Goal: Task Accomplishment & Management: Complete application form

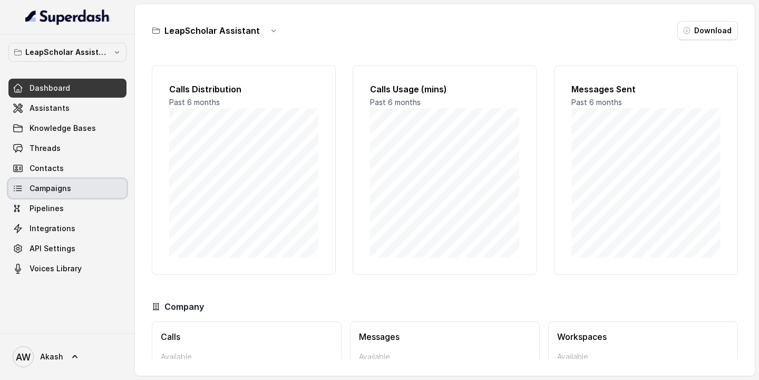
click at [84, 186] on link "Campaigns" at bounding box center [67, 188] width 118 height 19
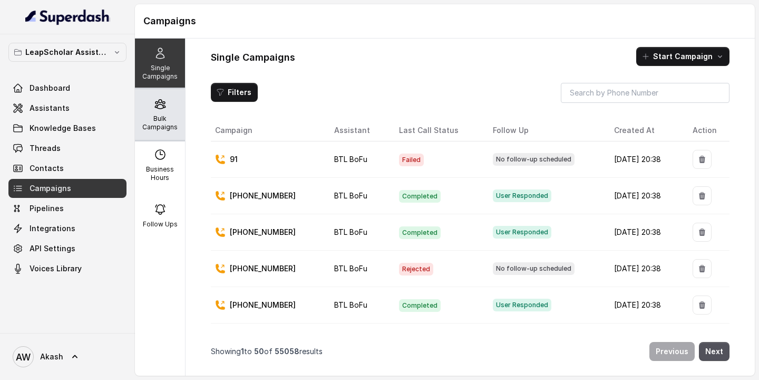
click at [155, 116] on p "Bulk Campaigns" at bounding box center [160, 122] width 42 height 17
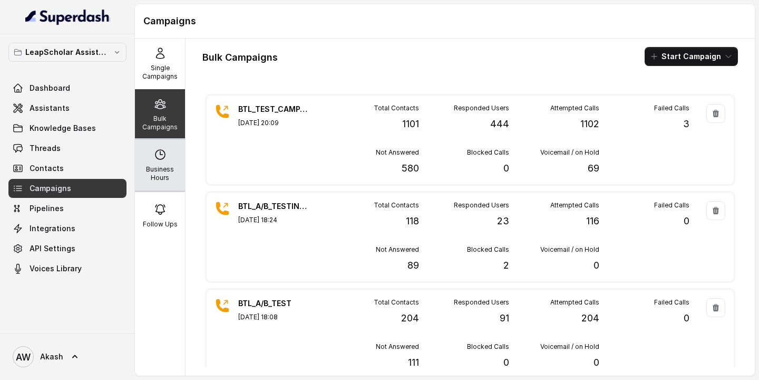
click at [163, 179] on p "Business Hours" at bounding box center [160, 173] width 42 height 17
select select "Asia/Kolkata"
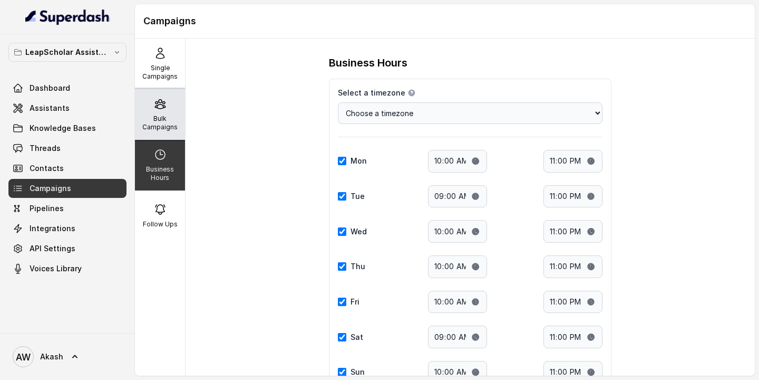
click at [160, 118] on p "Bulk Campaigns" at bounding box center [160, 122] width 42 height 17
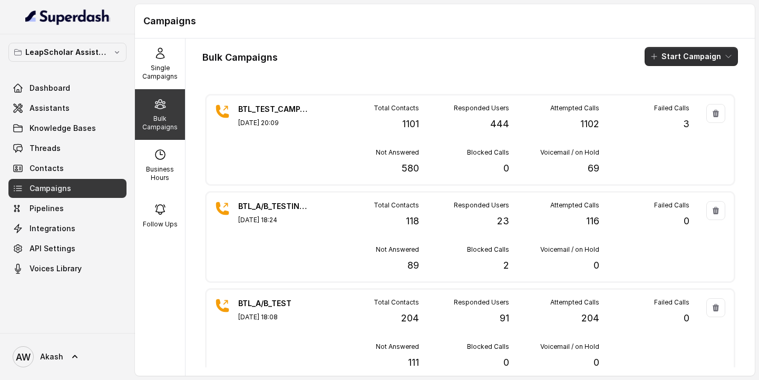
click at [683, 57] on button "Start Campaign" at bounding box center [691, 56] width 93 height 19
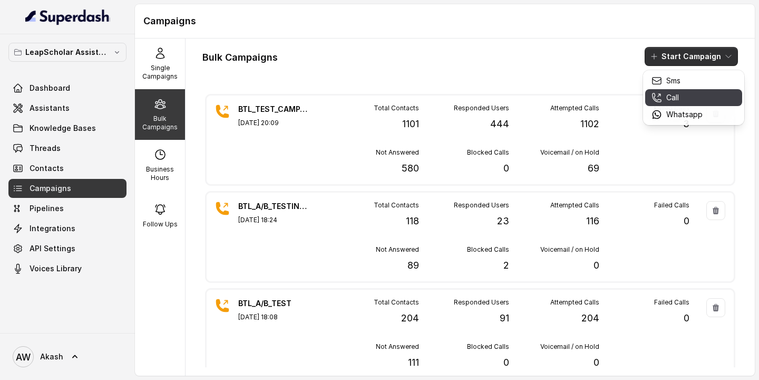
click at [689, 104] on button "Call" at bounding box center [693, 97] width 97 height 17
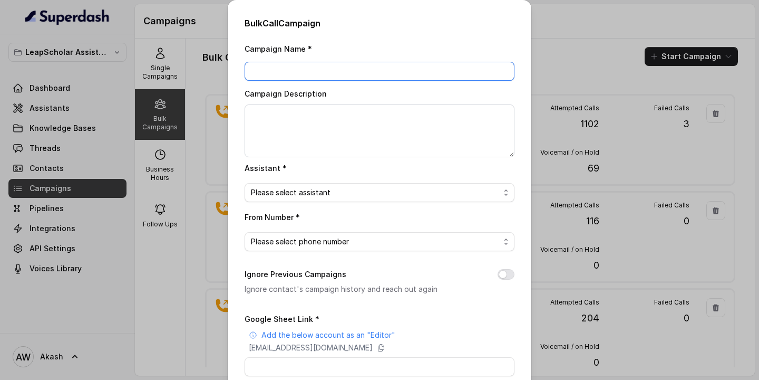
click at [465, 64] on input "Campaign Name *" at bounding box center [380, 71] width 270 height 19
type input "BTL CAMPAIGN"
click at [369, 195] on div "Please select assistant" at bounding box center [375, 192] width 249 height 13
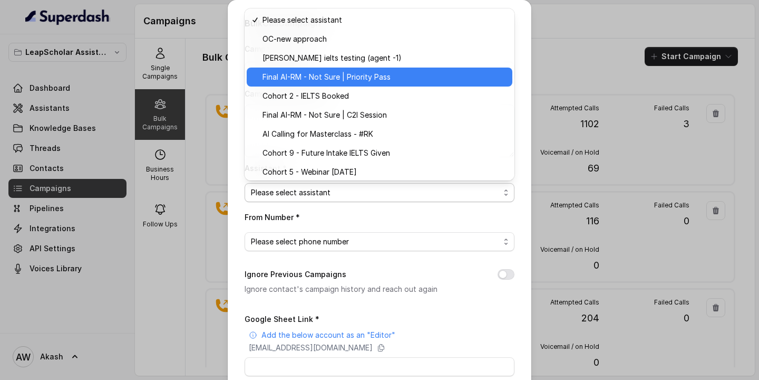
scroll to position [231, 0]
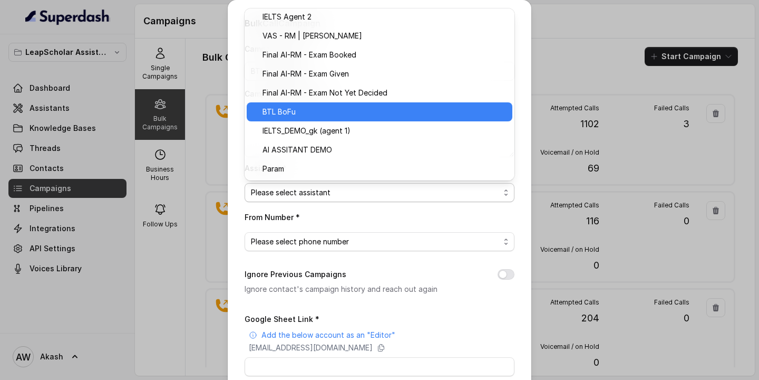
click at [322, 115] on span "BTL BoFu" at bounding box center [385, 111] width 244 height 13
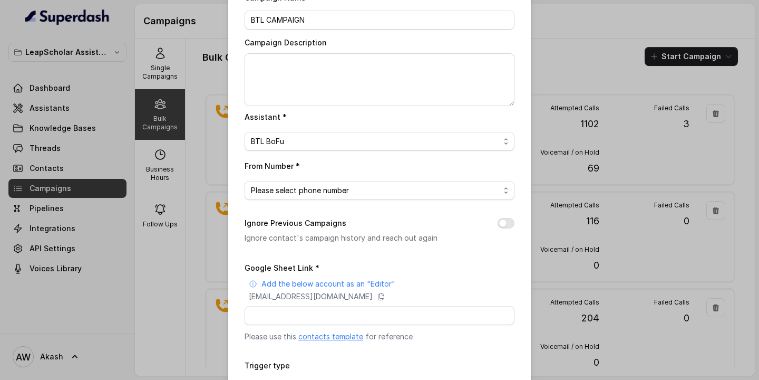
scroll to position [60, 0]
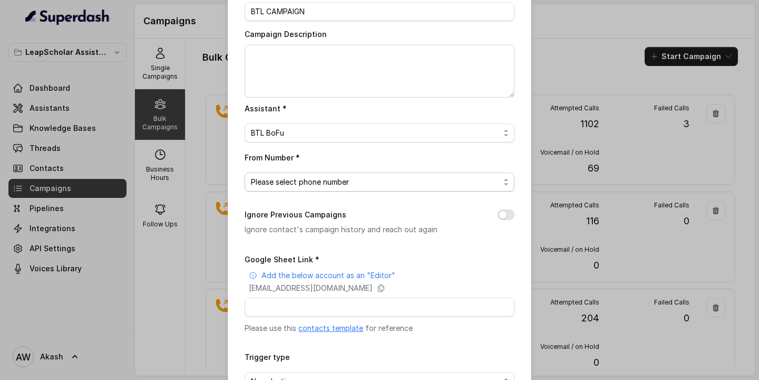
click at [319, 176] on span "Please select phone number" at bounding box center [300, 182] width 98 height 13
click at [141, 250] on div "Bulk Call Campaign Campaign Name * BTL CAMPAIGN Campaign Description Assistant …" at bounding box center [379, 190] width 759 height 380
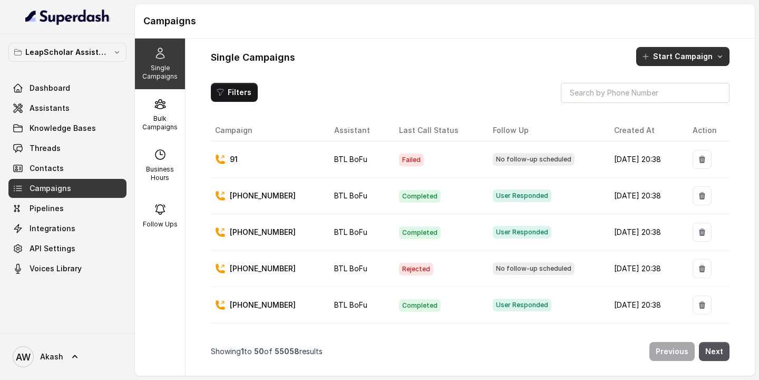
click at [666, 53] on button "Start Campaign" at bounding box center [682, 56] width 93 height 19
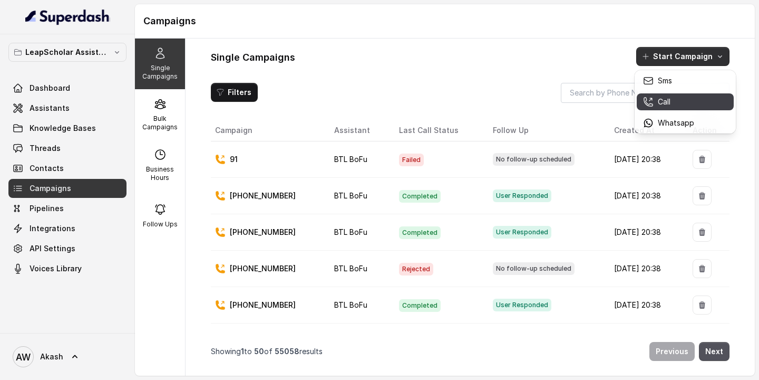
click at [661, 101] on p "Call" at bounding box center [664, 101] width 13 height 11
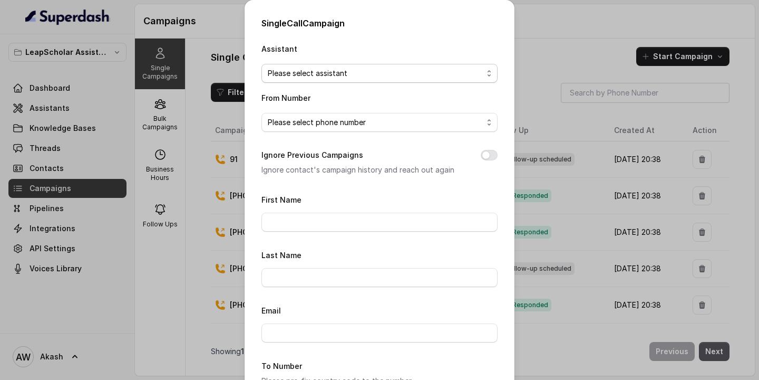
click at [444, 67] on div "Please select assistant" at bounding box center [375, 73] width 215 height 13
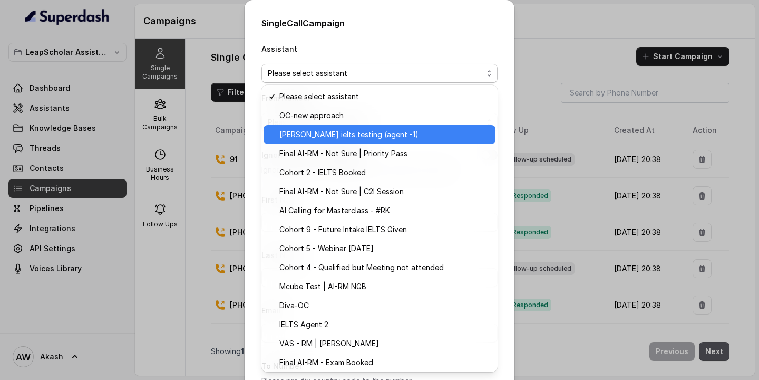
scroll to position [59, 0]
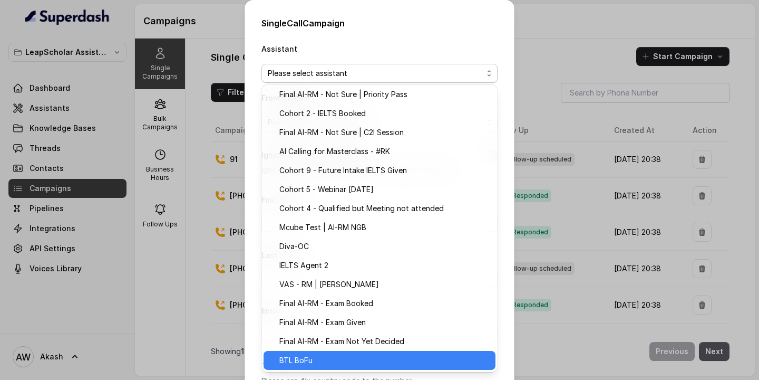
click at [283, 364] on span "BTL BoFu" at bounding box center [295, 360] width 33 height 13
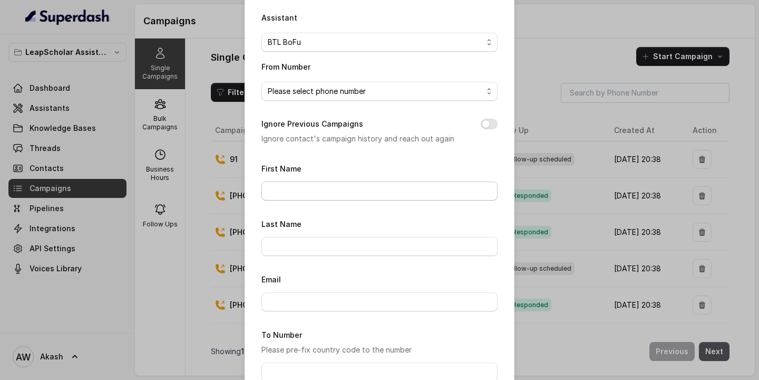
scroll to position [33, 0]
click at [310, 88] on span "Please select phone number" at bounding box center [317, 89] width 98 height 13
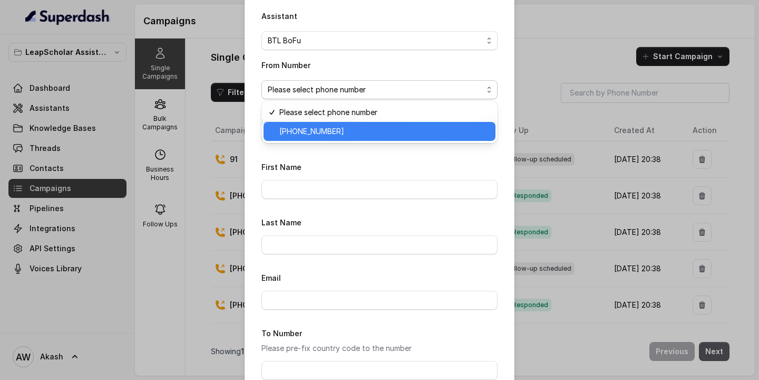
click at [307, 133] on span "+918035739601" at bounding box center [311, 131] width 65 height 13
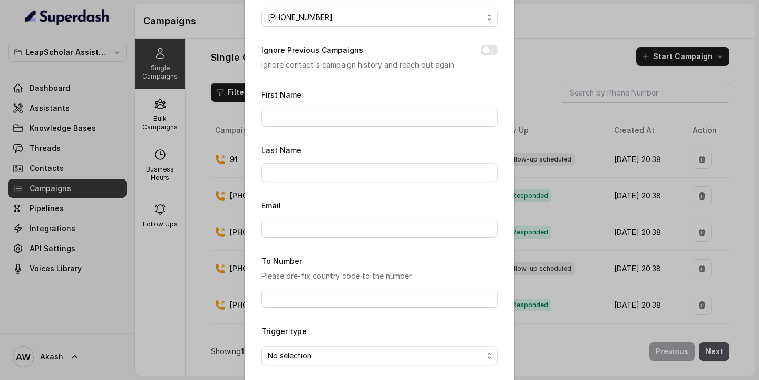
scroll to position [117, 0]
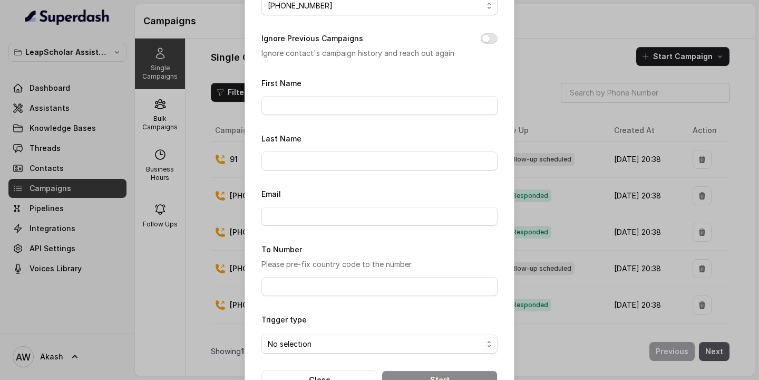
click at [172, 266] on div "Single Call Campaign Assistant BTL BoFu From Number +918035739601 Ignore Previo…" at bounding box center [379, 190] width 759 height 380
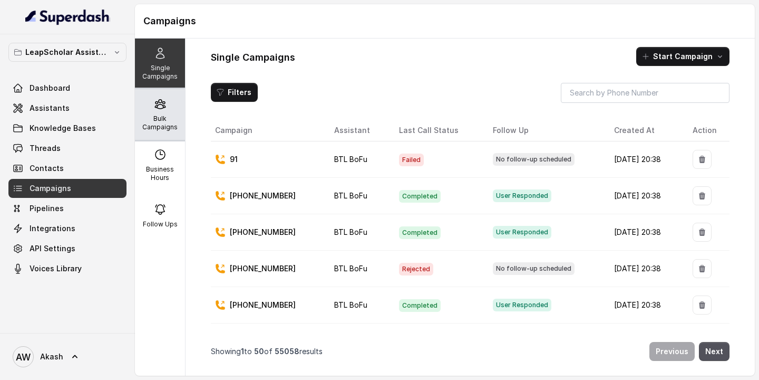
click at [163, 119] on p "Bulk Campaigns" at bounding box center [160, 122] width 42 height 17
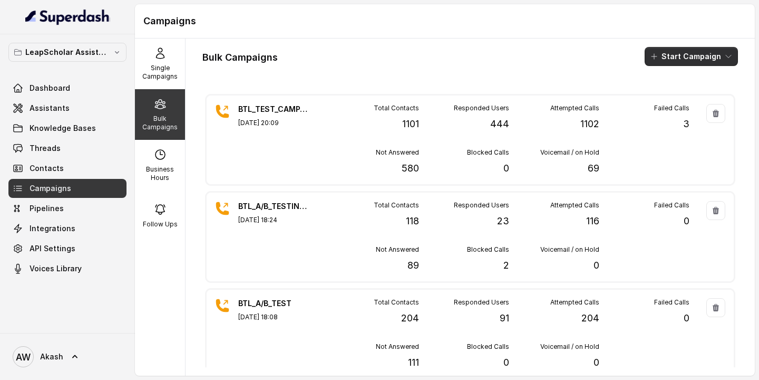
click at [682, 56] on button "Start Campaign" at bounding box center [691, 56] width 93 height 19
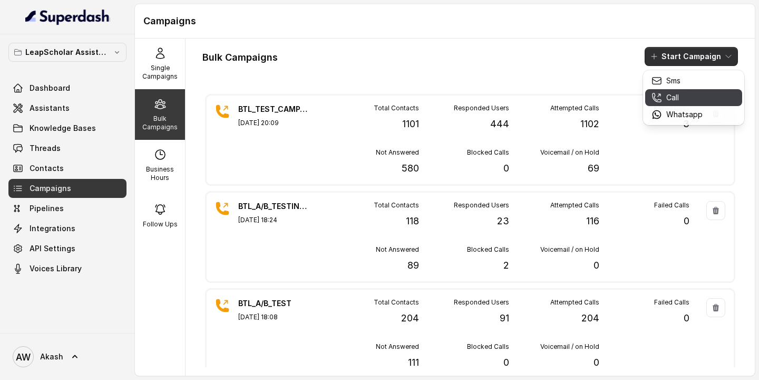
click at [676, 96] on p "Call" at bounding box center [672, 97] width 13 height 11
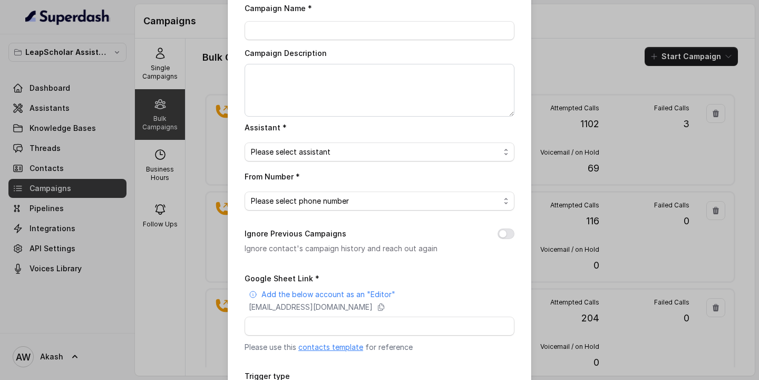
scroll to position [0, 0]
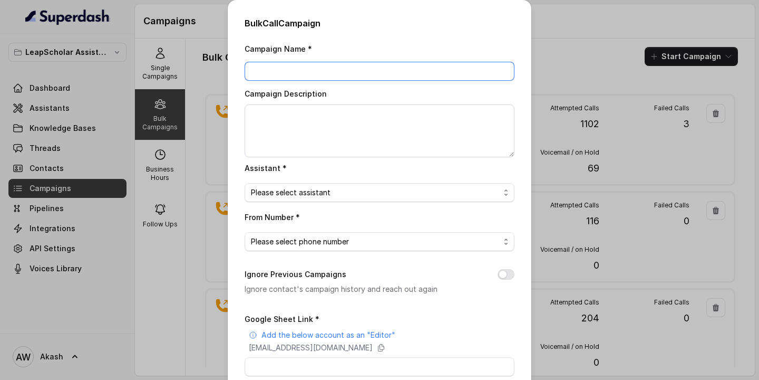
click at [448, 71] on input "Campaign Name *" at bounding box center [380, 71] width 270 height 19
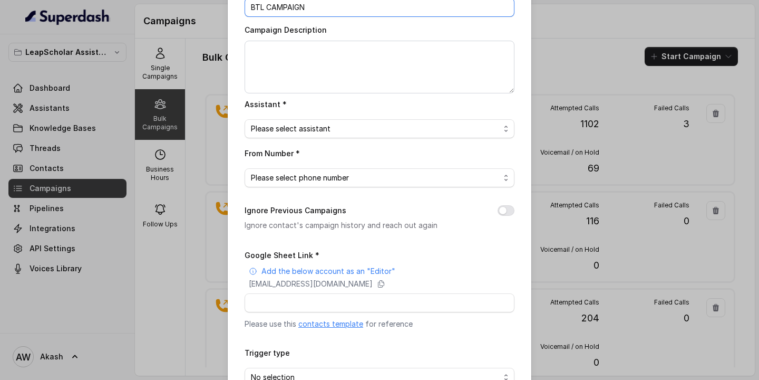
scroll to position [67, 0]
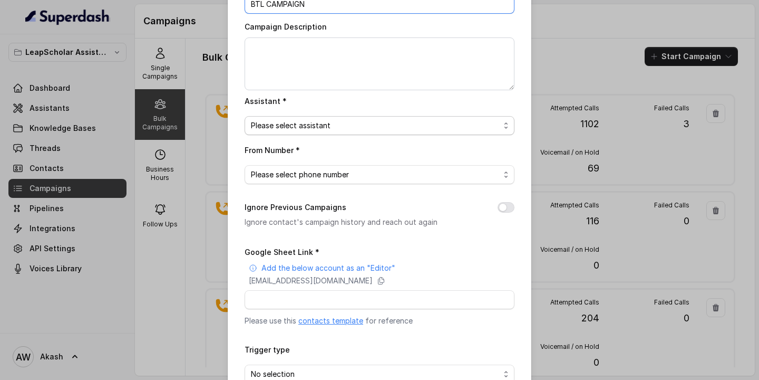
type input "BTL CAMPAIGN"
click at [368, 131] on div "Please select assistant" at bounding box center [375, 125] width 249 height 13
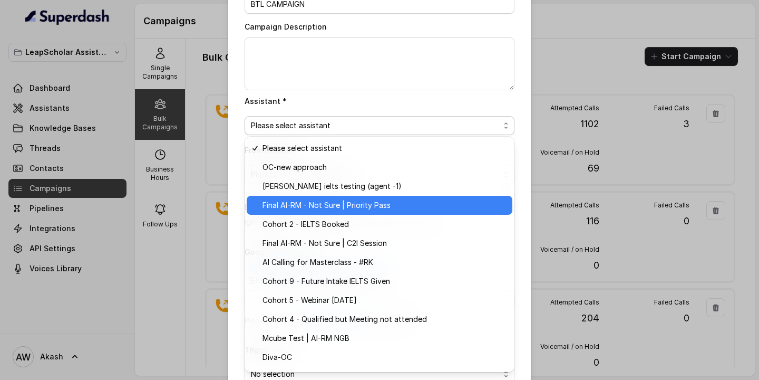
scroll to position [168, 0]
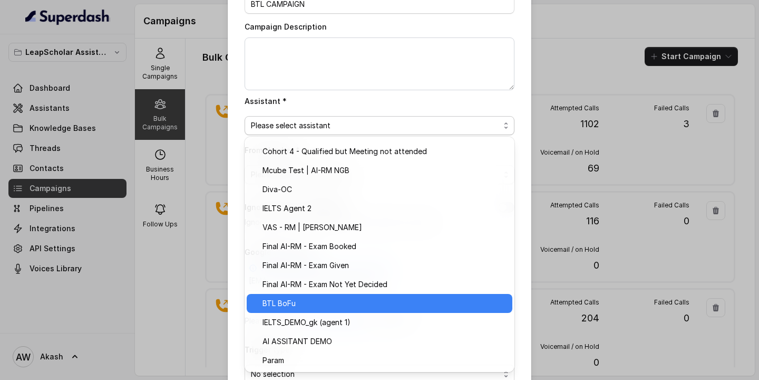
click at [315, 303] on span "BTL BoFu" at bounding box center [385, 303] width 244 height 13
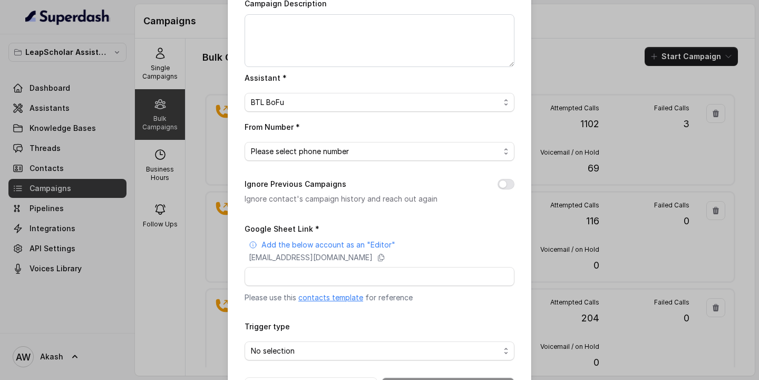
scroll to position [105, 0]
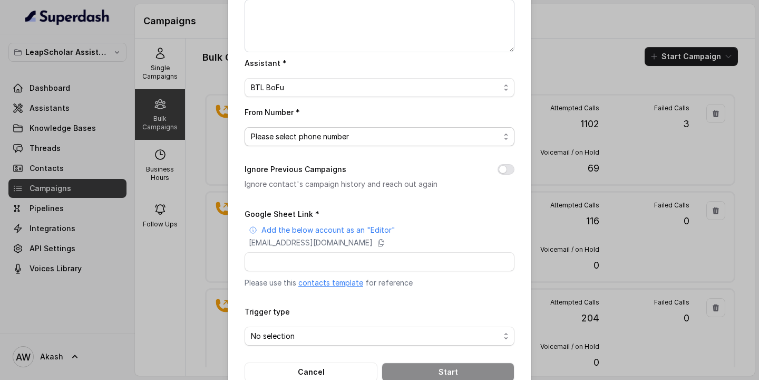
click at [314, 140] on span "Please select phone number" at bounding box center [300, 136] width 98 height 13
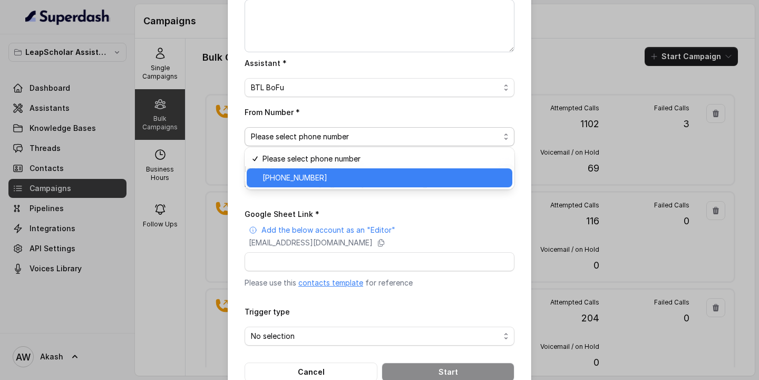
click at [315, 177] on span "+918035739601" at bounding box center [295, 177] width 65 height 13
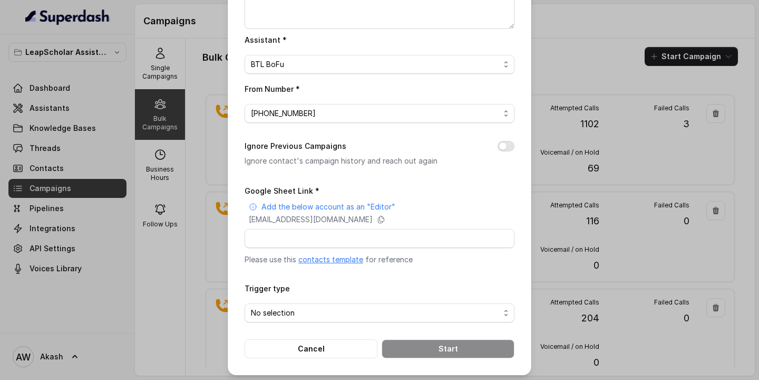
scroll to position [130, 0]
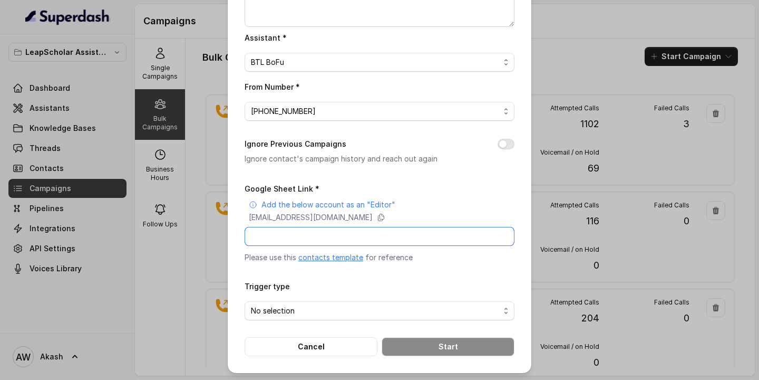
click at [315, 241] on input "Google Sheet Link *" at bounding box center [380, 236] width 270 height 19
click at [476, 306] on div "No selection" at bounding box center [375, 310] width 249 height 13
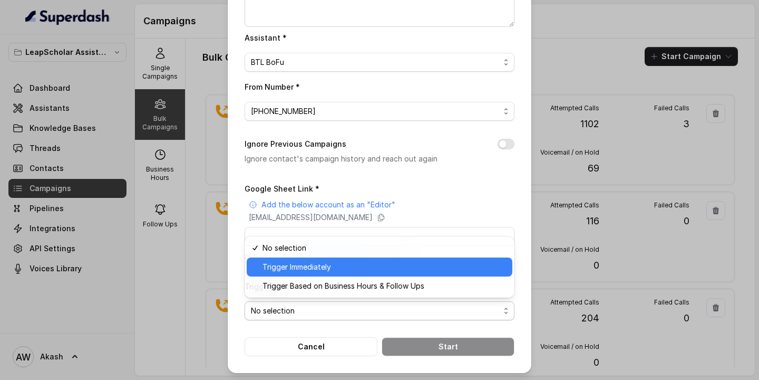
click at [439, 261] on span "Trigger Immediately" at bounding box center [385, 266] width 244 height 13
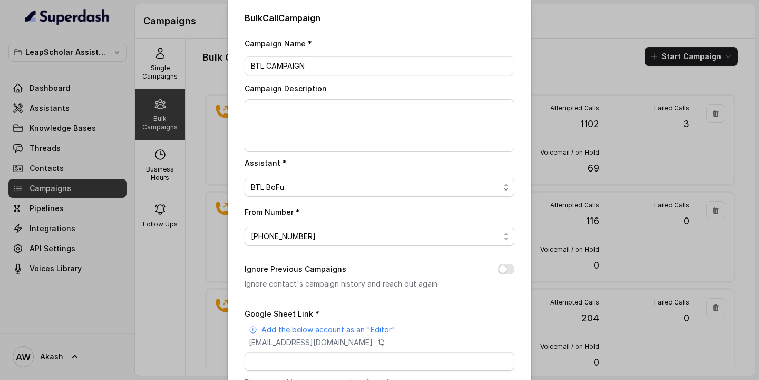
scroll to position [4, 0]
click at [454, 189] on div "BTL BoFu" at bounding box center [375, 188] width 249 height 13
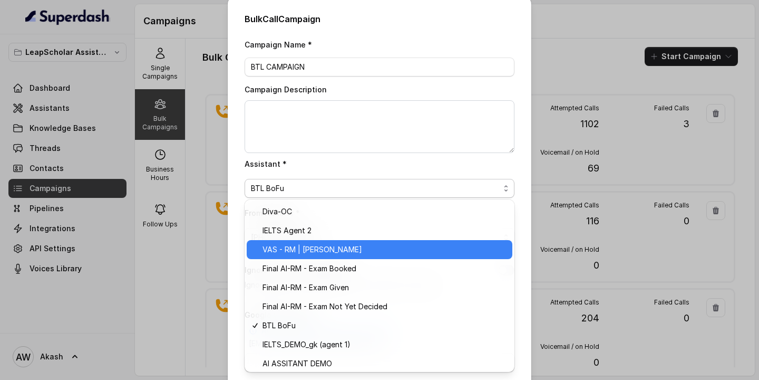
scroll to position [230, 0]
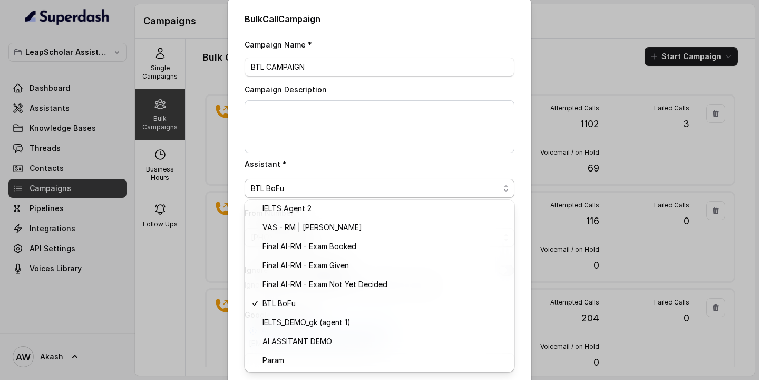
click at [371, 125] on div "Campaign Name * BTL CAMPAIGN Campaign Description Assistant * BTL BoFu From Num…" at bounding box center [380, 260] width 270 height 444
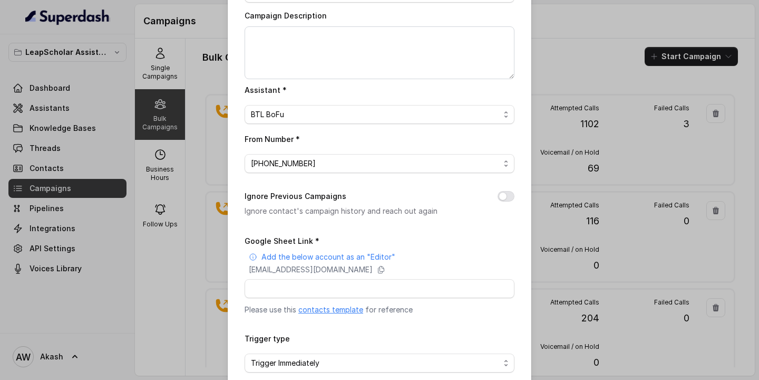
scroll to position [130, 0]
